Goal: Information Seeking & Learning: Learn about a topic

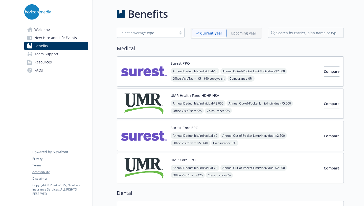
click at [151, 99] on img at bounding box center [144, 104] width 46 height 22
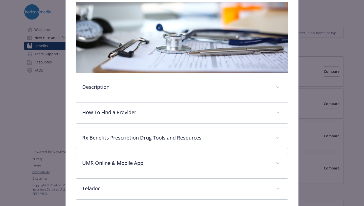
scroll to position [189, 0]
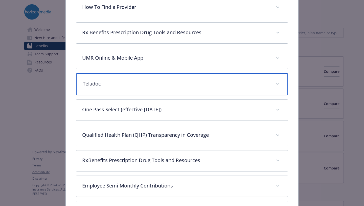
click at [149, 79] on div "Teladoc" at bounding box center [182, 84] width 212 height 22
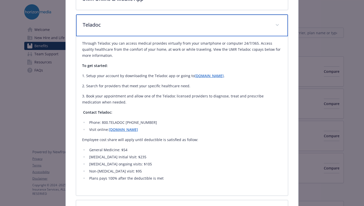
scroll to position [248, 0]
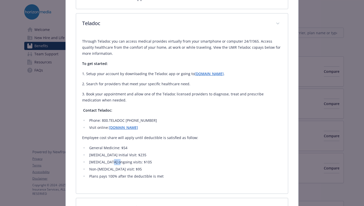
drag, startPoint x: 108, startPoint y: 162, endPoint x: 118, endPoint y: 162, distance: 10.4
click at [118, 162] on li "[MEDICAL_DATA] ongoing visits: $105" at bounding box center [185, 162] width 194 height 6
drag, startPoint x: 135, startPoint y: 168, endPoint x: 98, endPoint y: 158, distance: 37.9
click at [99, 158] on ul "General Medicine: $54 [MEDICAL_DATA] Initial Visit: $235 [MEDICAL_DATA] ongoing…" at bounding box center [182, 162] width 200 height 34
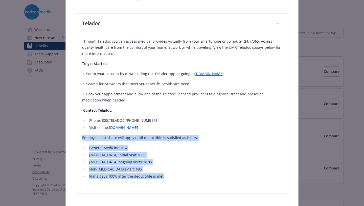
copy div "Employee cost share will apply until deductible is satisfied as follow: General…"
drag, startPoint x: 167, startPoint y: 177, endPoint x: 82, endPoint y: 133, distance: 95.3
click at [82, 133] on div "Through Teladoc you can access medical provides virtually from your smartphone …" at bounding box center [182, 108] width 200 height 141
